Goal: Task Accomplishment & Management: Use online tool/utility

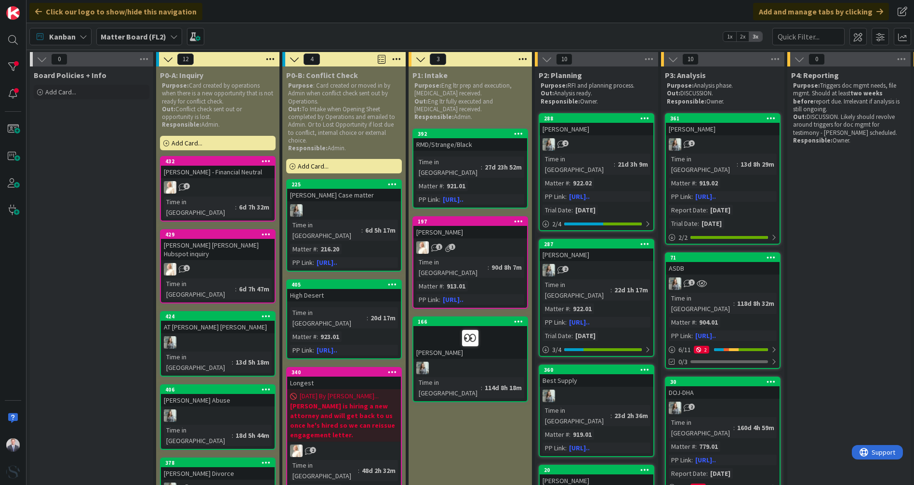
click at [145, 33] on b "Matter Board (FL2)" at bounding box center [134, 37] width 66 height 10
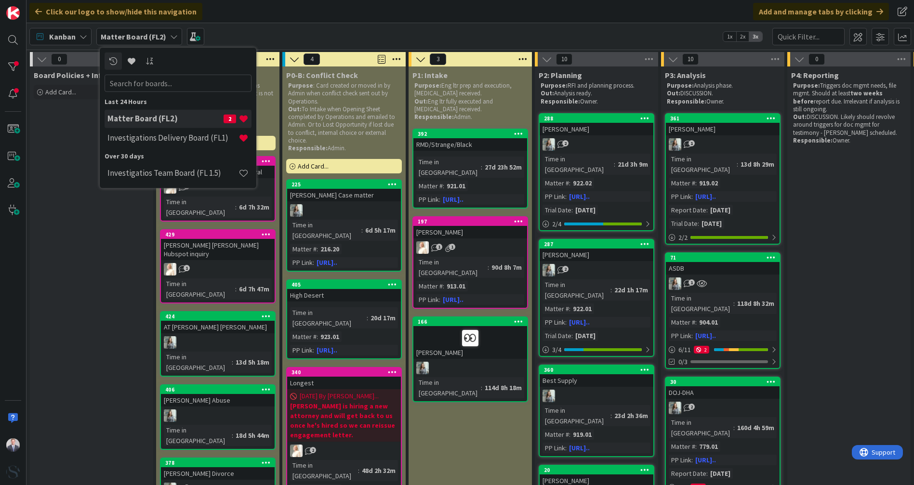
click at [145, 135] on h4 "Investigations Delivery Board (FL1)" at bounding box center [172, 138] width 131 height 10
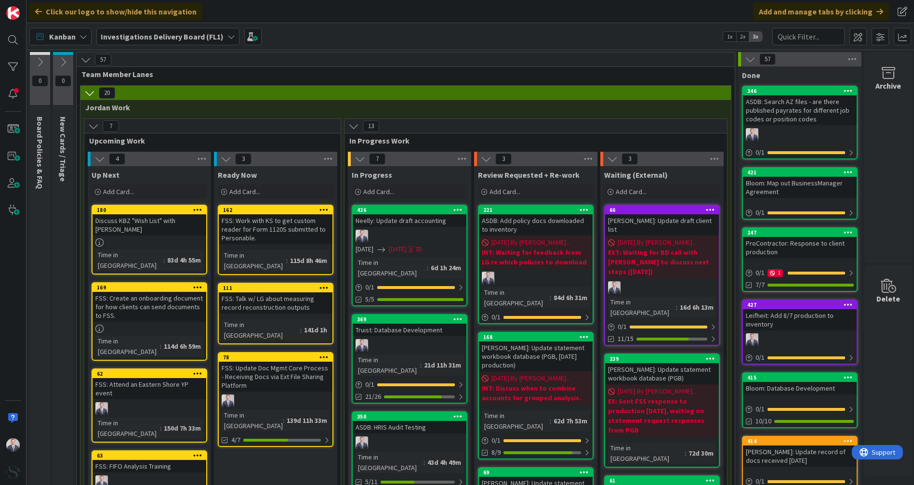
click at [387, 231] on div at bounding box center [410, 236] width 114 height 13
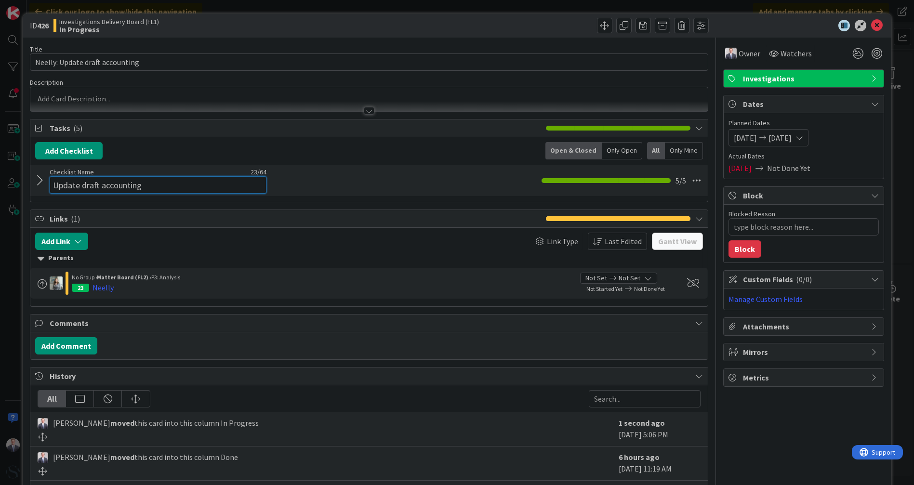
click at [91, 176] on input "Update draft accounting" at bounding box center [158, 184] width 217 height 17
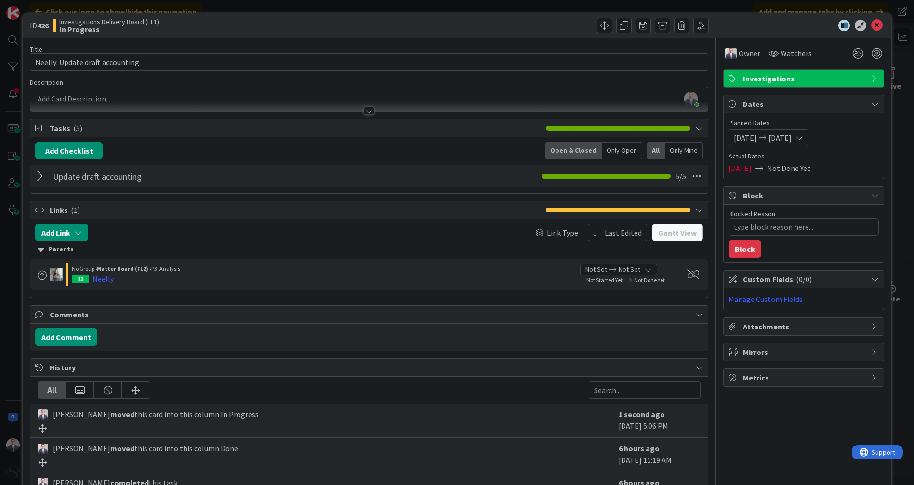
click at [38, 178] on div at bounding box center [41, 176] width 13 height 17
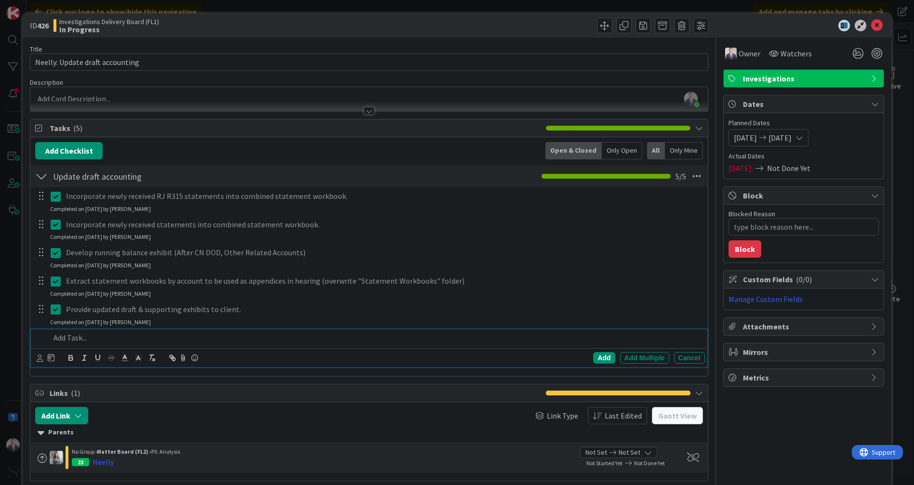
type textarea "x"
click at [100, 337] on p at bounding box center [375, 337] width 650 height 11
click at [595, 357] on div "Add" at bounding box center [604, 358] width 22 height 12
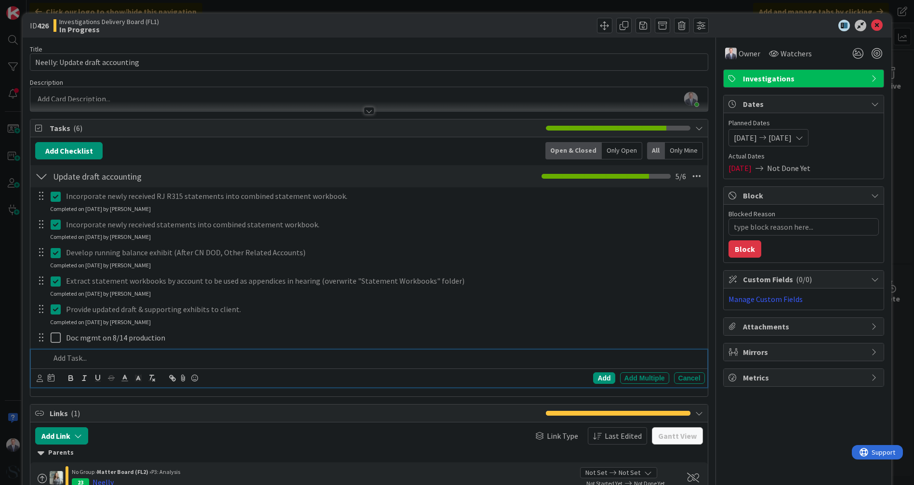
click at [114, 357] on p at bounding box center [375, 358] width 650 height 11
click at [595, 378] on div "Add" at bounding box center [604, 378] width 22 height 12
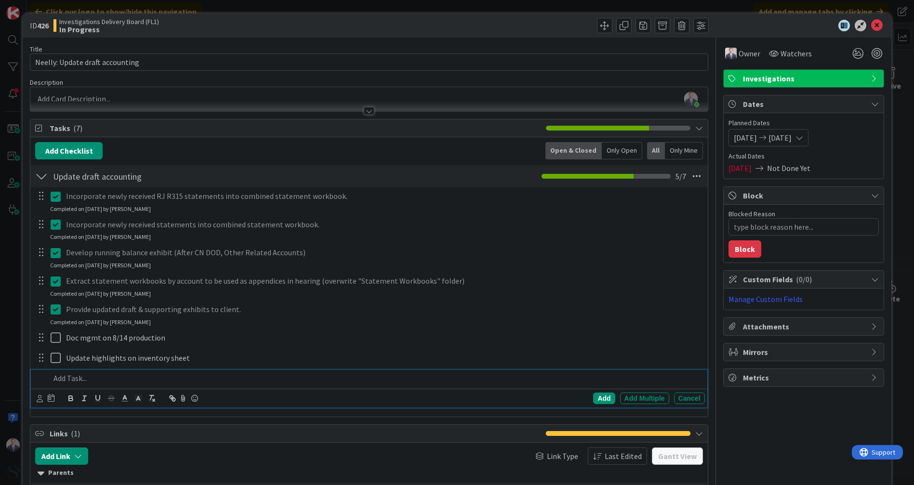
click at [92, 373] on p at bounding box center [375, 378] width 650 height 11
click at [593, 396] on div "Add" at bounding box center [604, 399] width 22 height 12
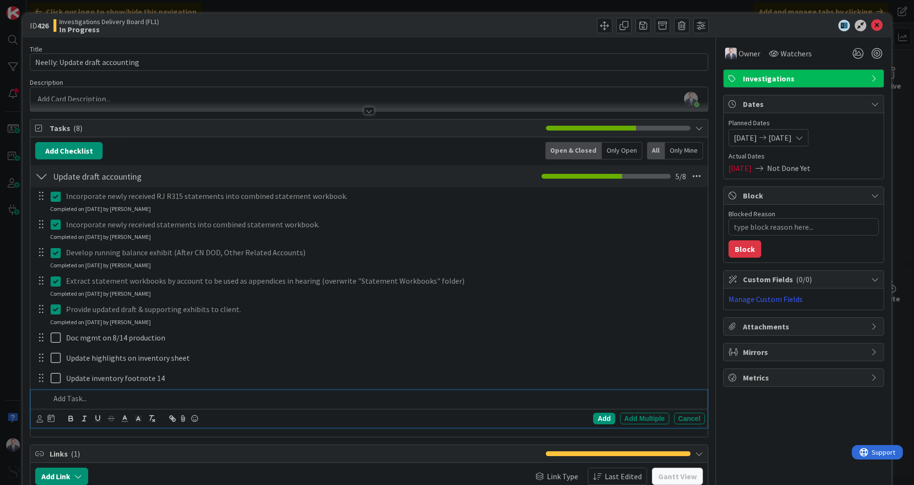
click at [206, 397] on p at bounding box center [375, 398] width 650 height 11
click at [593, 418] on div "Add" at bounding box center [604, 419] width 22 height 12
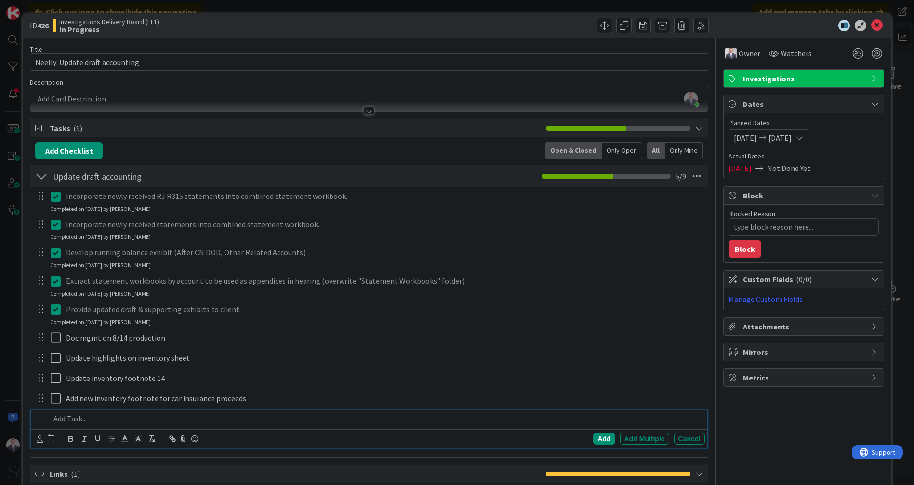
click at [73, 424] on div at bounding box center [375, 418] width 658 height 17
click at [605, 441] on div "Add" at bounding box center [604, 439] width 22 height 12
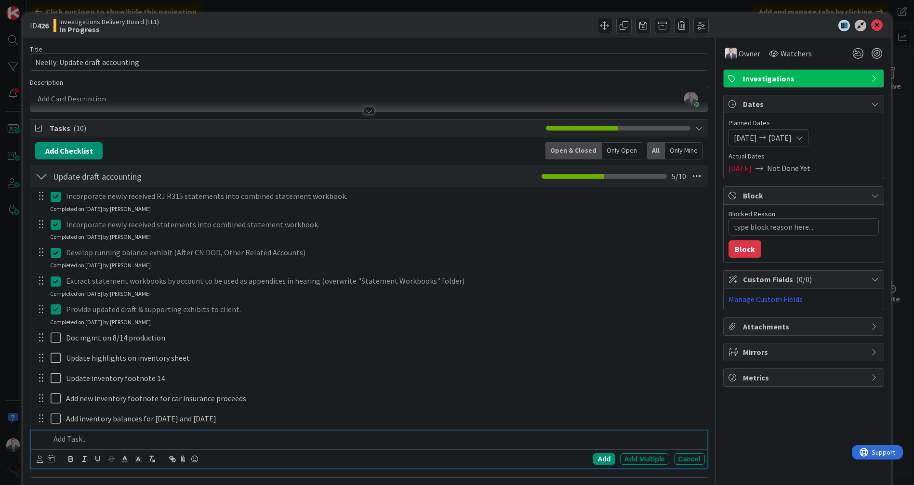
click at [111, 437] on p at bounding box center [375, 439] width 650 height 11
click at [594, 459] on div "Add" at bounding box center [604, 459] width 22 height 12
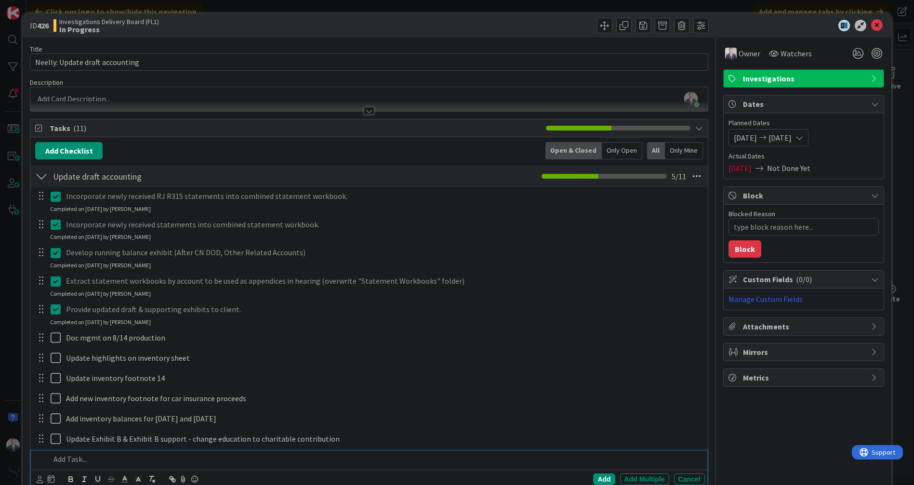
click at [67, 460] on p at bounding box center [375, 459] width 650 height 11
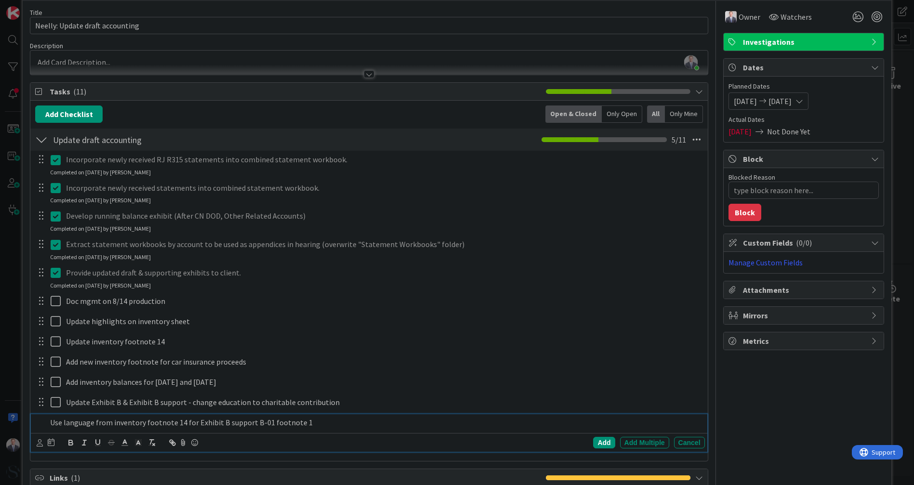
scroll to position [53, 0]
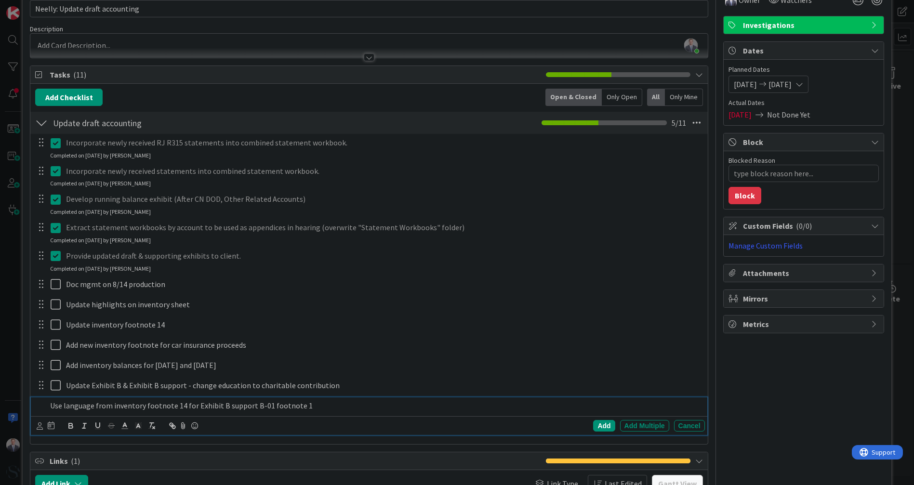
click at [585, 426] on div "Add Add Multiple Cancel" at bounding box center [556, 426] width 297 height 12
click at [596, 425] on div "Add" at bounding box center [604, 426] width 22 height 12
type textarea "x"
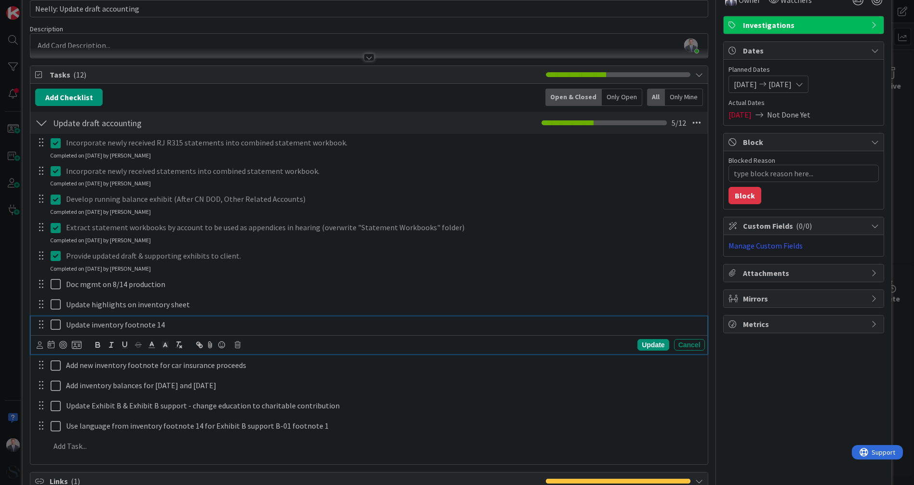
click at [204, 321] on p "Update inventory footnote 14" at bounding box center [383, 324] width 635 height 11
click at [164, 323] on p "Update inventory footnote 14 (balance as of [DATE]" at bounding box center [383, 324] width 635 height 11
click at [279, 321] on p "Update inventory footnote 14 (acct balance as of [DATE]" at bounding box center [383, 324] width 635 height 11
click at [651, 350] on div "Update Cancel" at bounding box center [371, 344] width 668 height 13
click at [651, 346] on div "Update" at bounding box center [652, 345] width 31 height 12
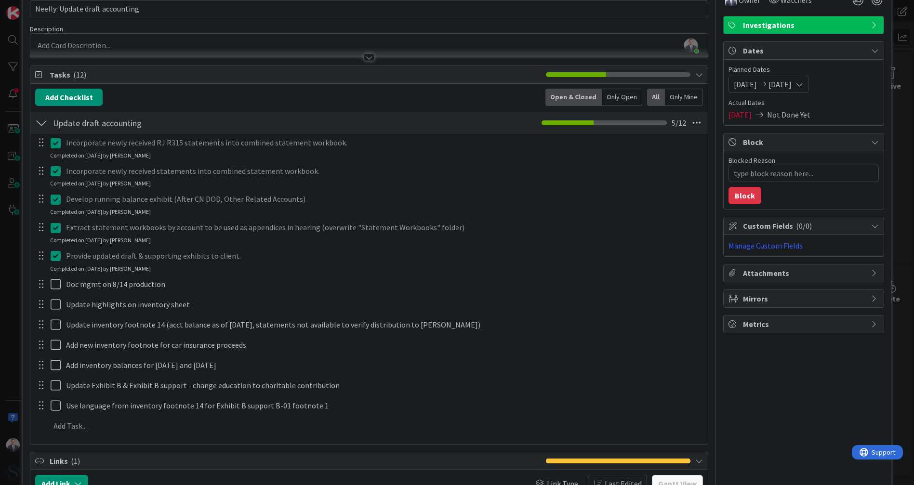
type textarea "x"
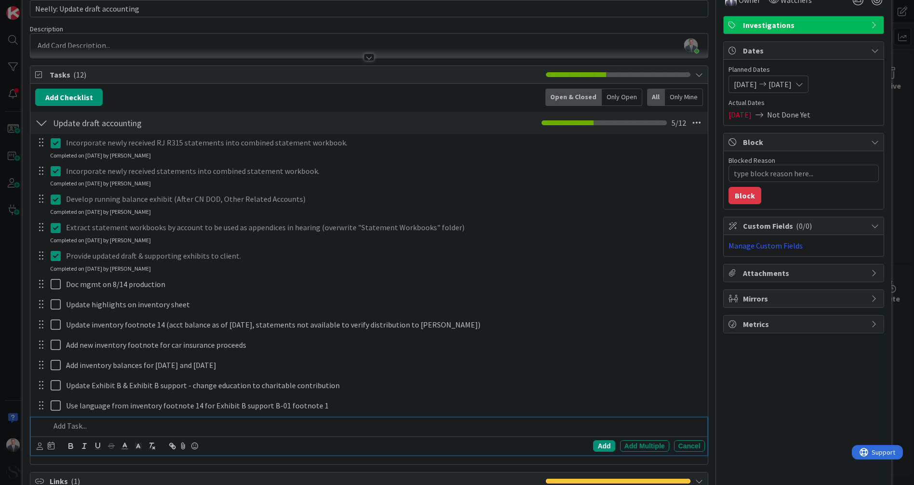
click at [141, 427] on p at bounding box center [375, 426] width 650 height 11
click at [348, 427] on p "Update Exhibit A, Exhibit A support and Appendix category for xfer from account" at bounding box center [375, 426] width 650 height 11
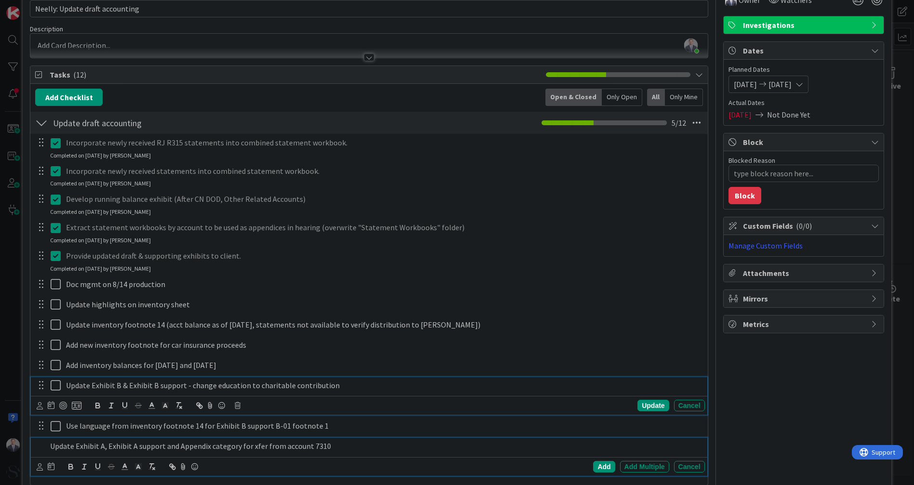
click at [159, 380] on div "Update Exhibit B & Exhibit B support - change education to charitable contribut…" at bounding box center [369, 396] width 676 height 38
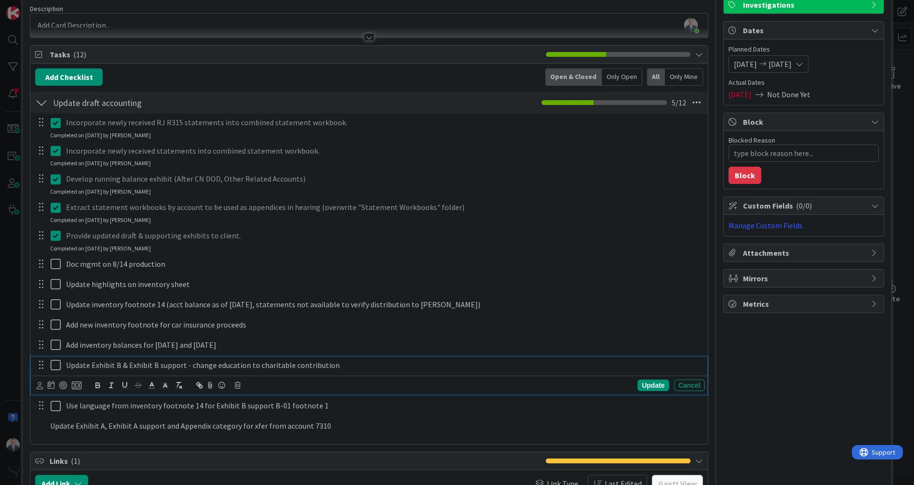
click at [125, 368] on p "Update Exhibit B & Exhibit B support - change education to charitable contribut…" at bounding box center [383, 365] width 635 height 11
click at [183, 362] on p "Update Exhibit B & Exhibit B support - change education to charitable contribut…" at bounding box center [383, 365] width 635 height 11
click at [651, 382] on div "Update" at bounding box center [652, 386] width 31 height 12
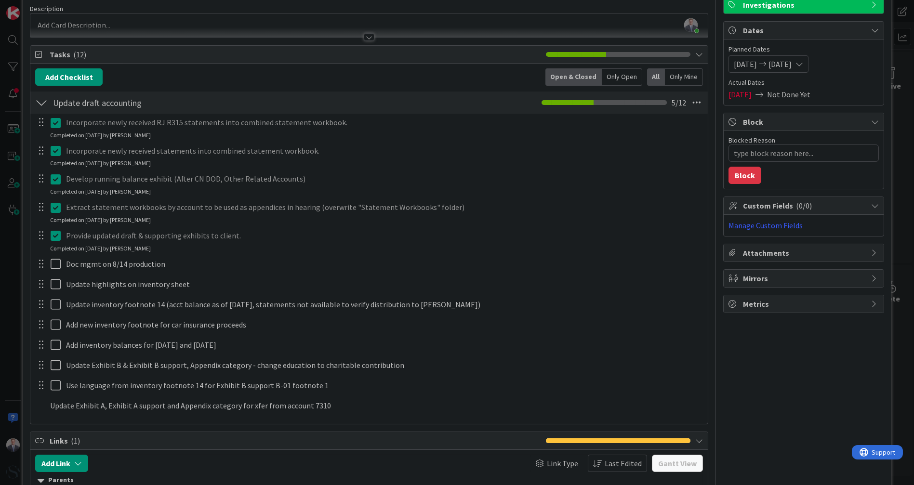
click at [41, 404] on div at bounding box center [41, 405] width 12 height 17
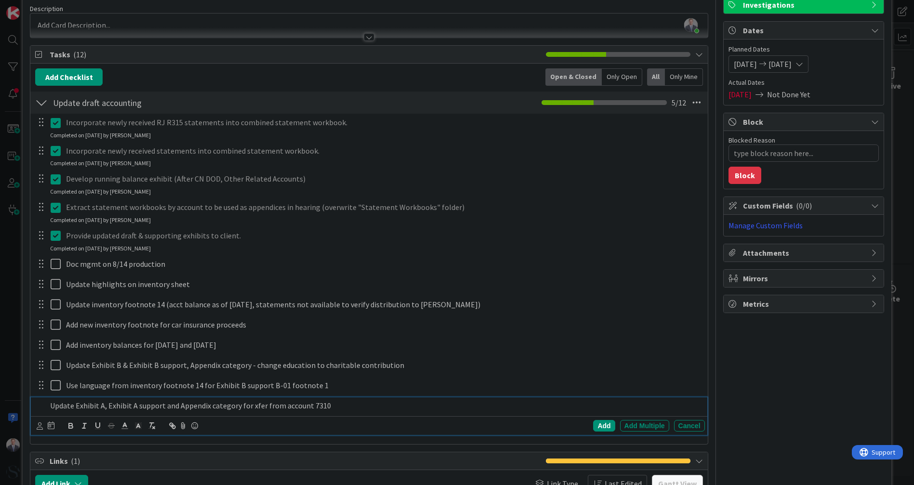
click at [55, 404] on p "Update Exhibit A, Exhibit A support and Appendix category for xfer from account…" at bounding box center [375, 405] width 650 height 11
click at [593, 423] on div "Add" at bounding box center [604, 426] width 22 height 12
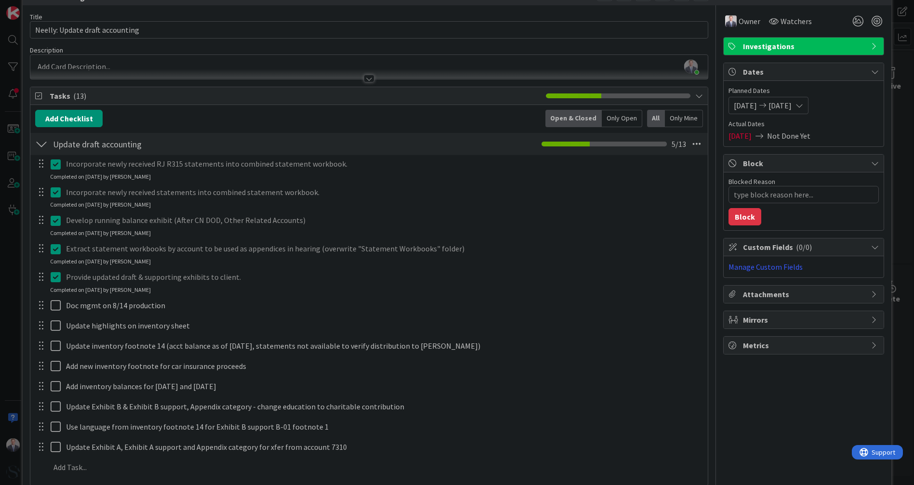
scroll to position [0, 0]
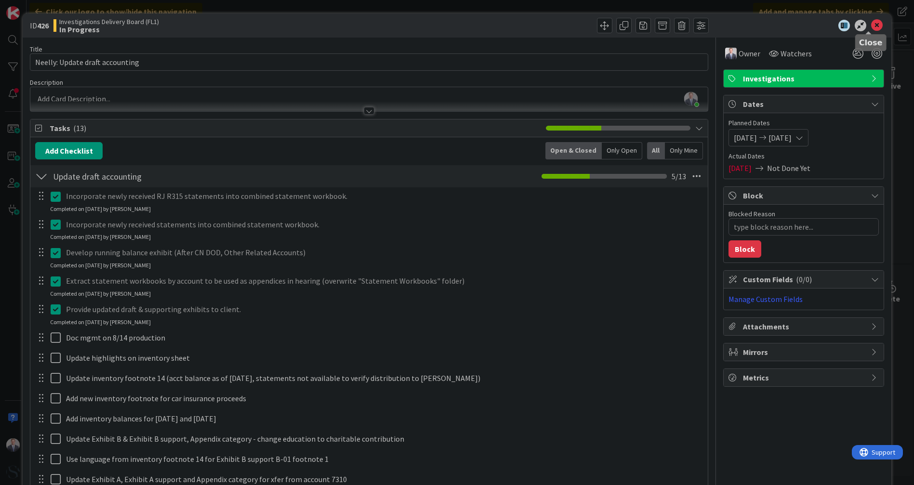
click at [871, 27] on icon at bounding box center [877, 26] width 12 height 12
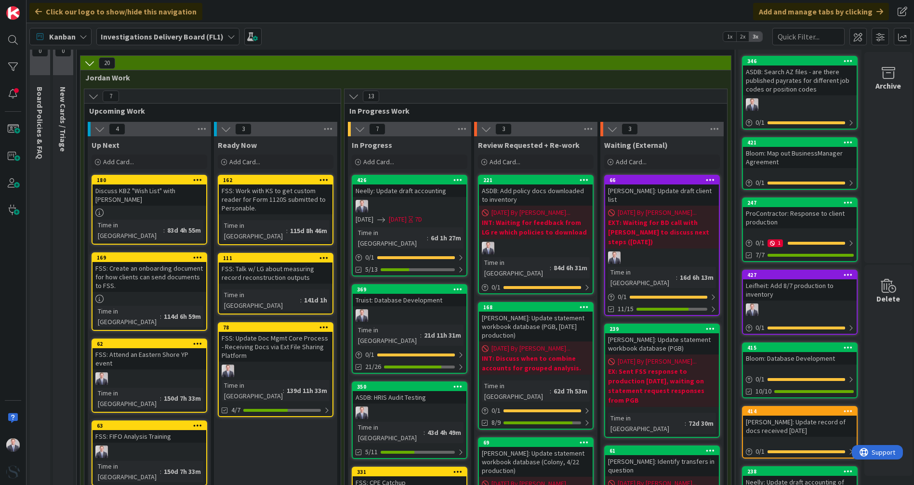
scroll to position [53, 0]
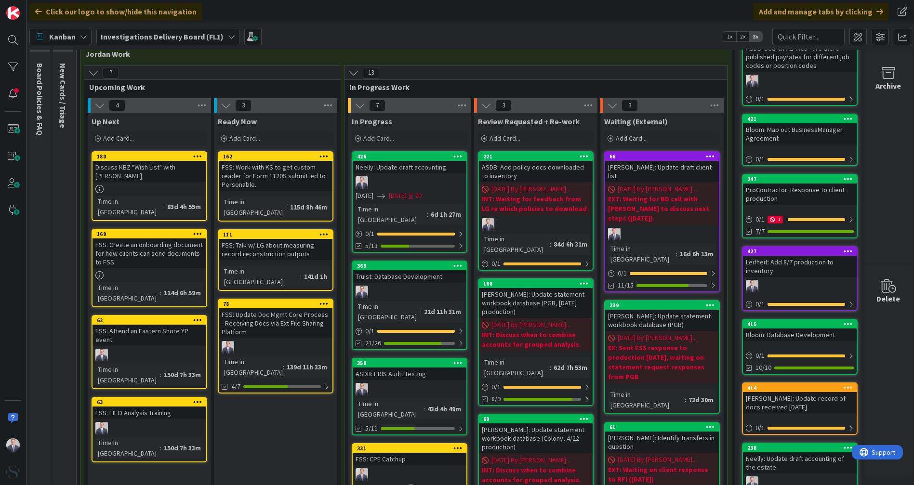
click at [426, 270] on div "Truist: Database Development" at bounding box center [410, 276] width 114 height 13
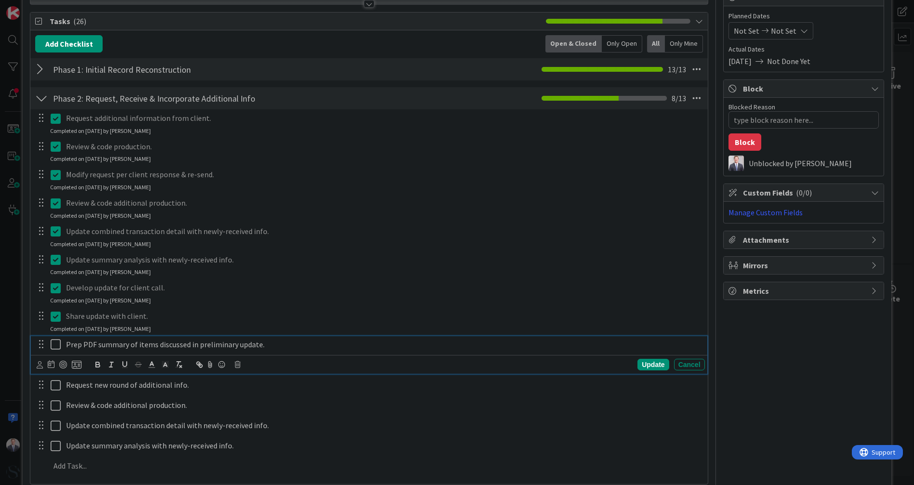
click at [66, 343] on p "Prep PDF summary of items discussed in preliminary update." at bounding box center [383, 344] width 635 height 11
click at [222, 366] on icon at bounding box center [222, 364] width 12 height 13
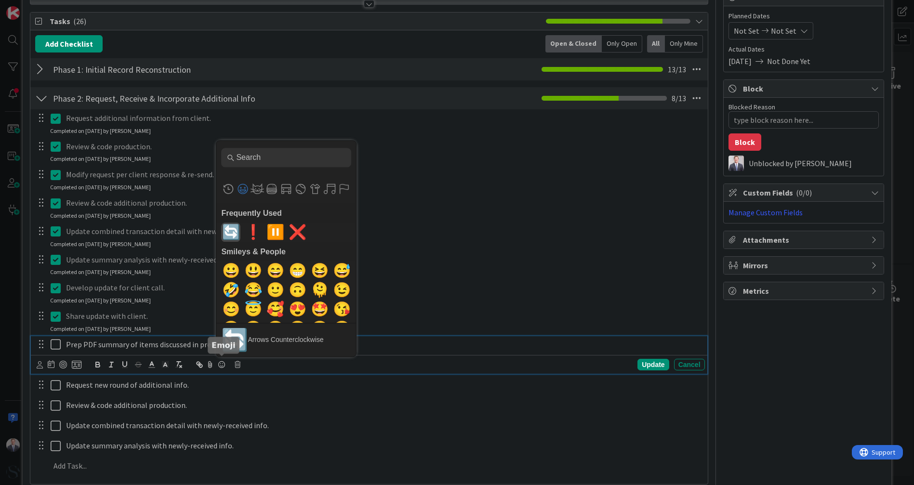
click at [230, 230] on span "🔄" at bounding box center [231, 232] width 23 height 19
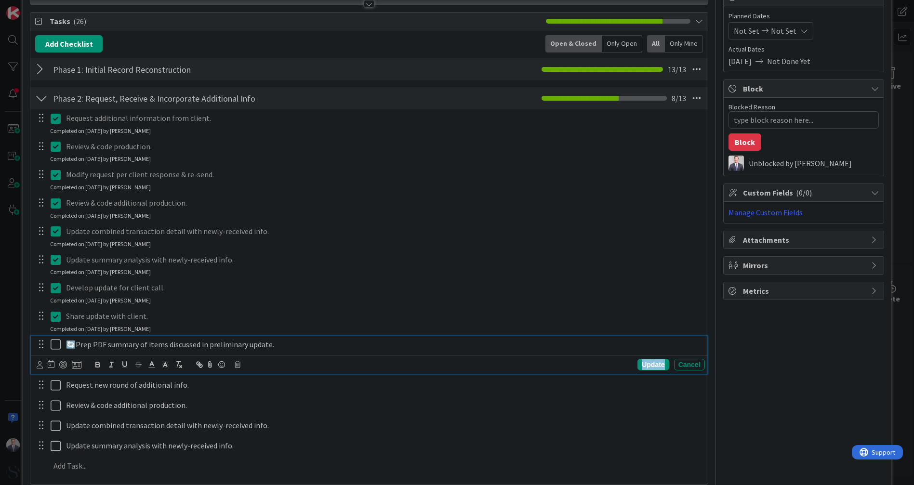
click at [644, 359] on div "Update" at bounding box center [652, 365] width 31 height 12
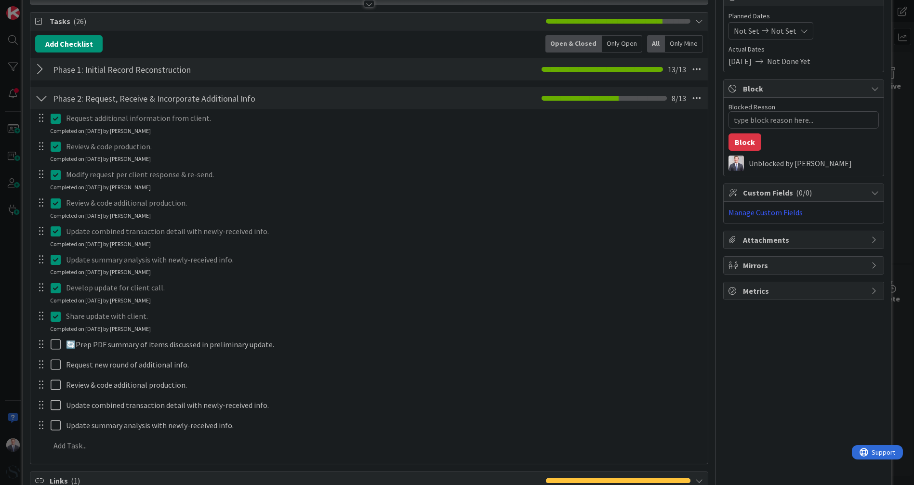
type textarea "x"
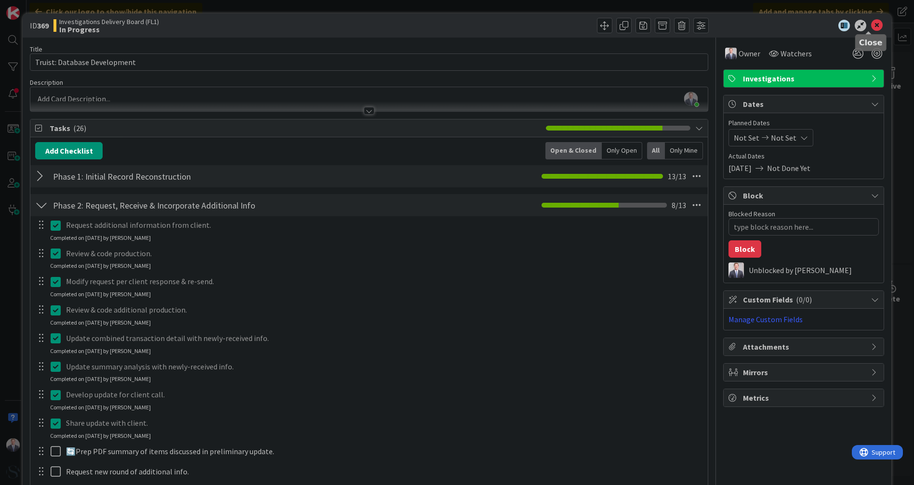
click at [871, 23] on icon at bounding box center [877, 26] width 12 height 12
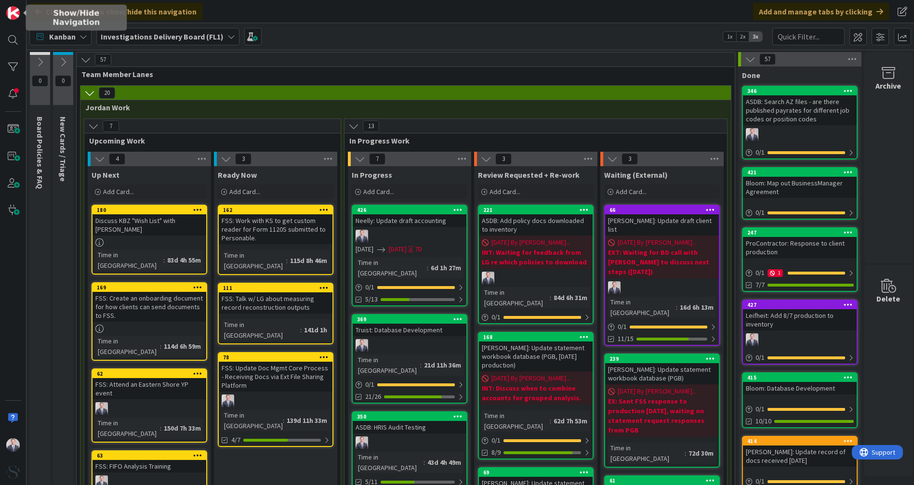
click at [19, 12] on img at bounding box center [12, 12] width 13 height 13
